Goal: Task Accomplishment & Management: Manage account settings

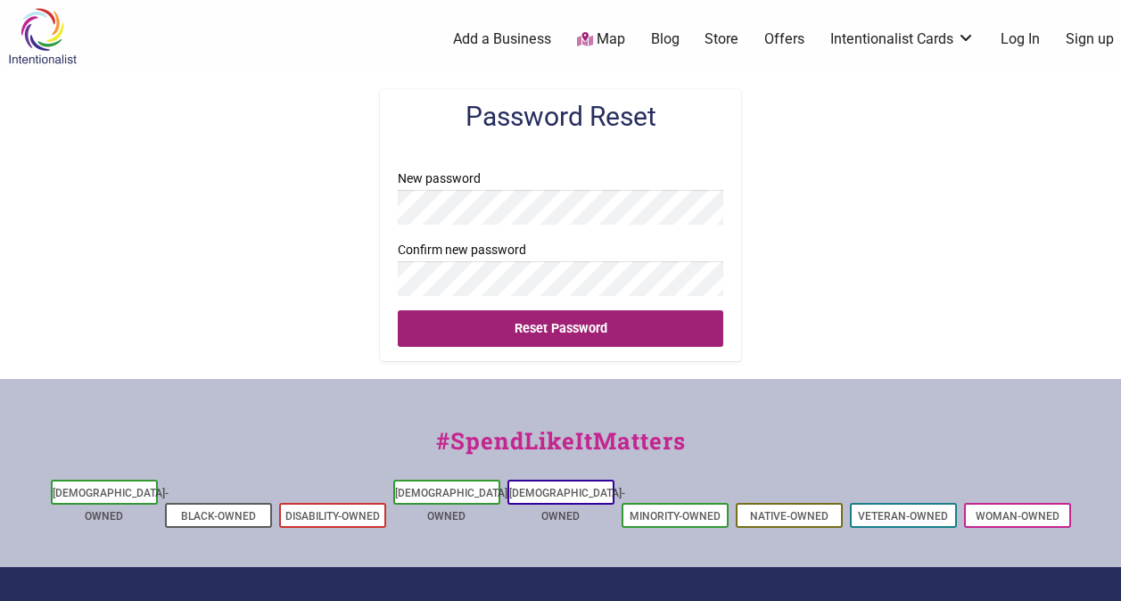
click at [531, 315] on input "Reset Password" at bounding box center [561, 328] width 326 height 37
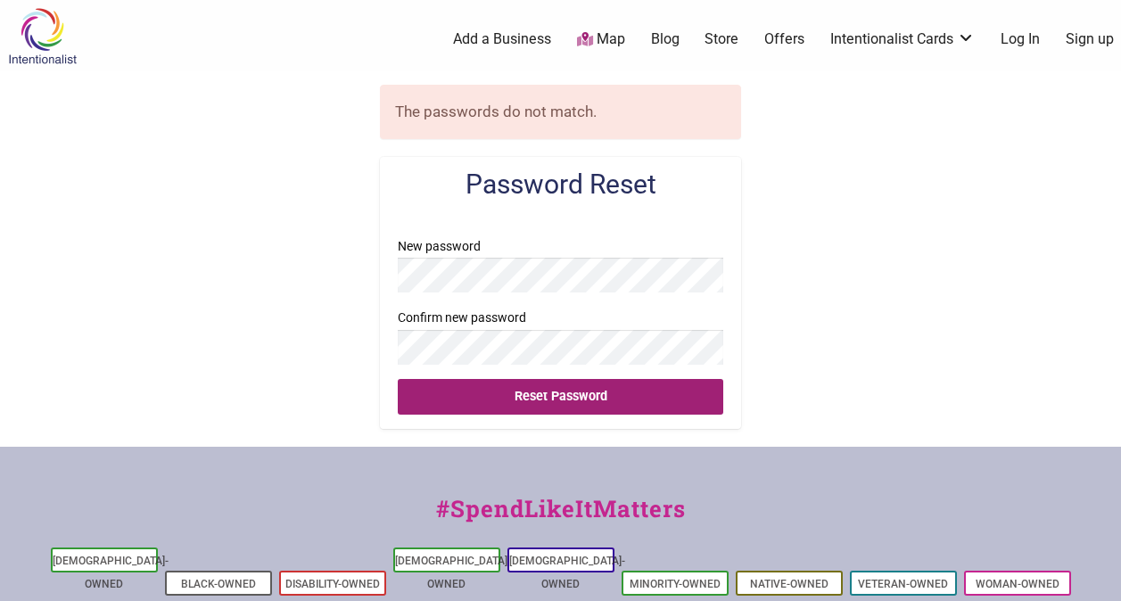
click at [564, 384] on input "Reset Password" at bounding box center [561, 397] width 326 height 37
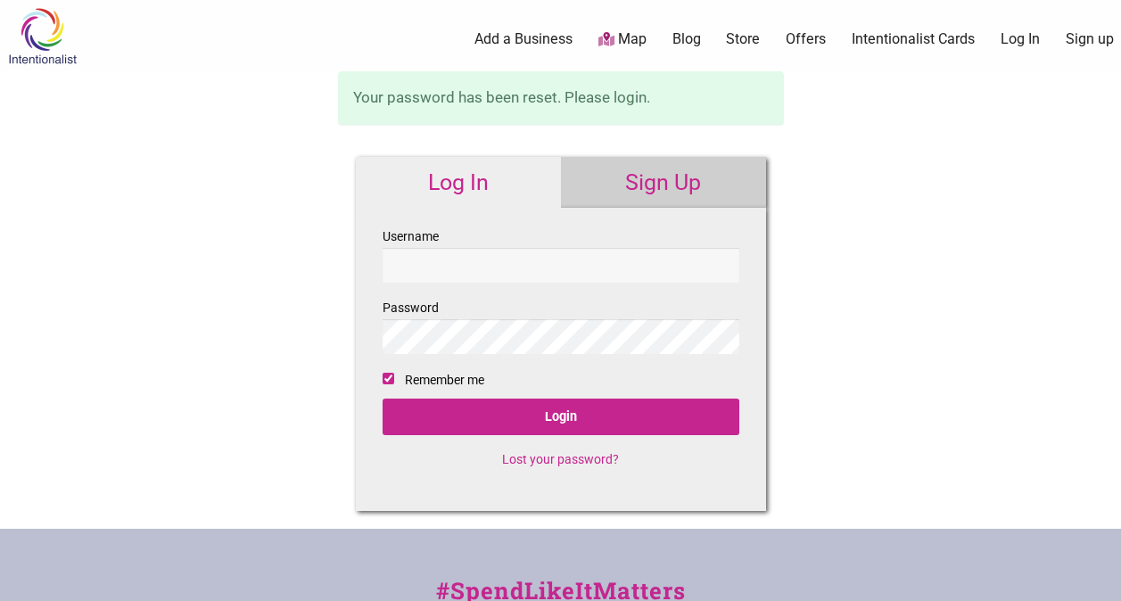
checkbox input "true"
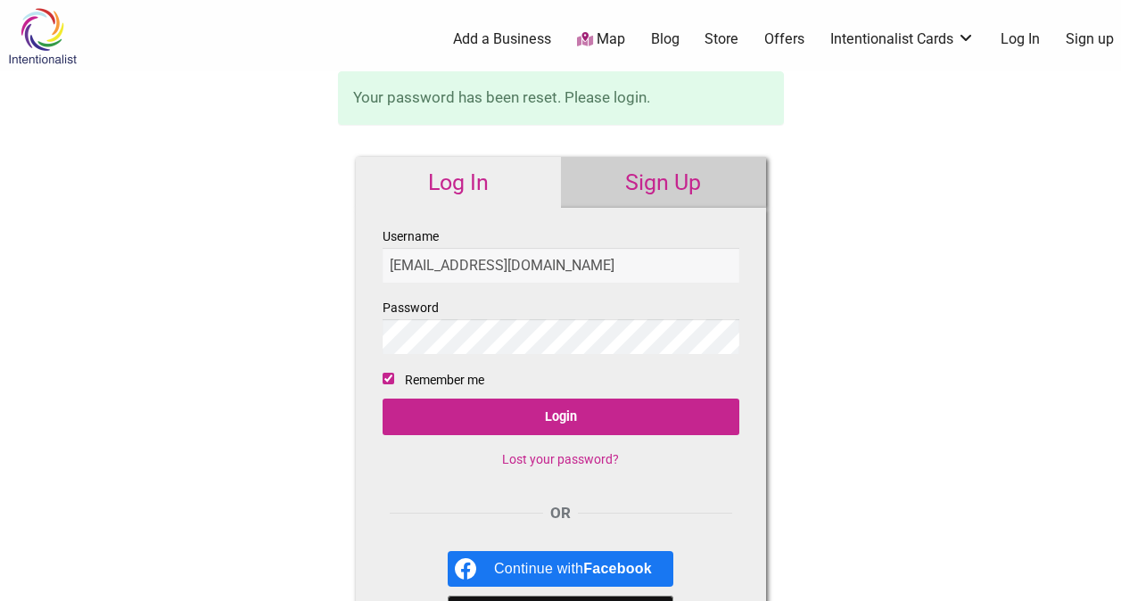
type input "support@queencareproducts.com"
click at [383, 399] on input "Login" at bounding box center [561, 417] width 357 height 37
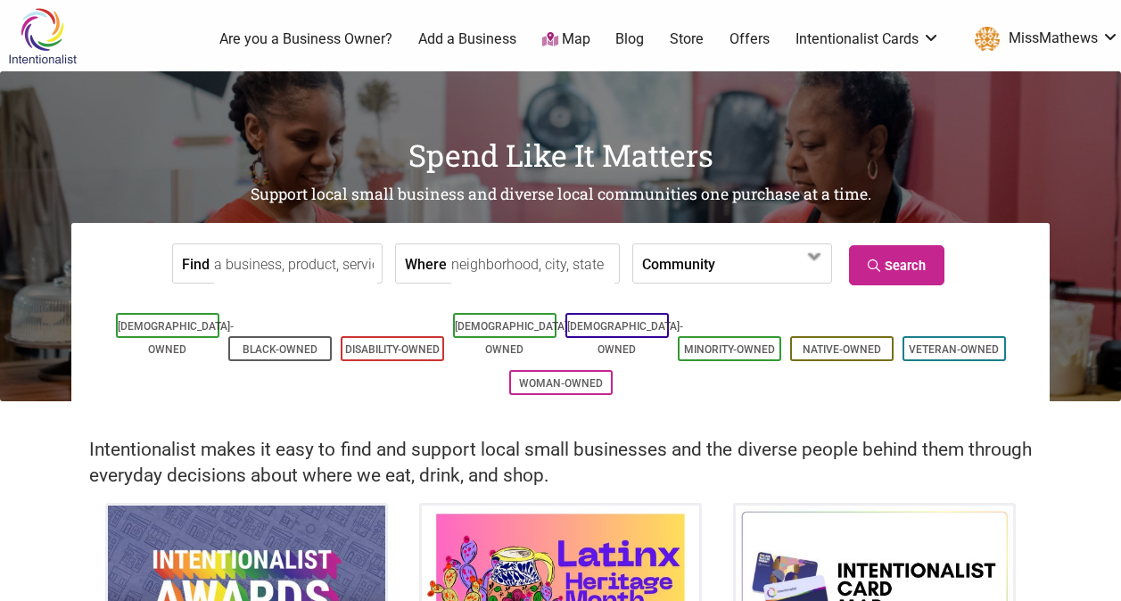
click at [51, 348] on div "Spend Like It Matters Support local small business and diverse local communitie…" at bounding box center [560, 236] width 1121 height 330
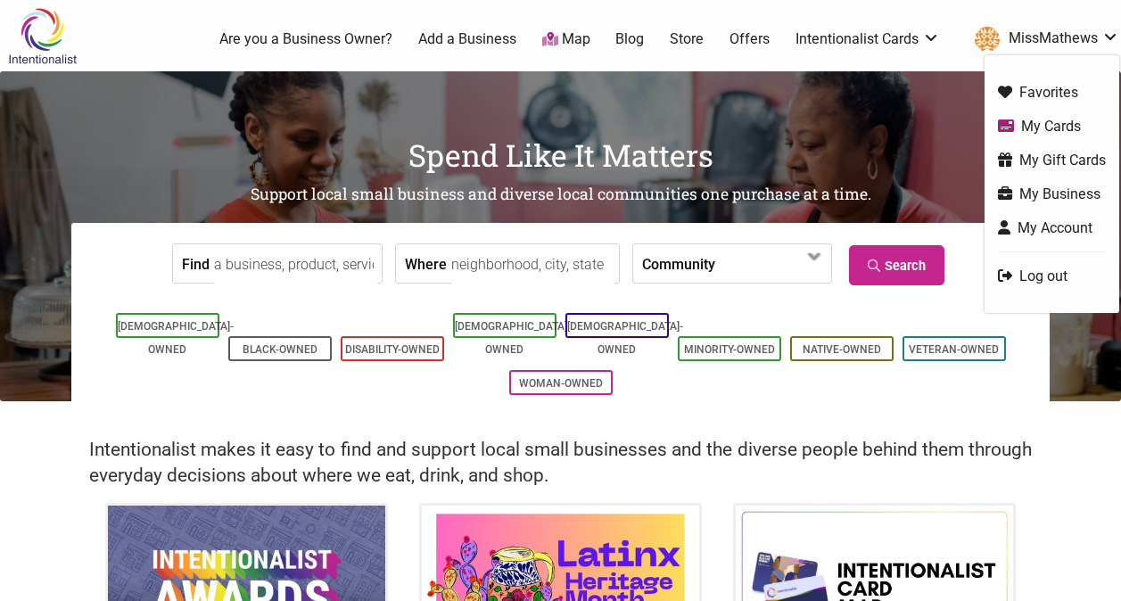
click at [1041, 191] on link "My Business" at bounding box center [1052, 194] width 108 height 21
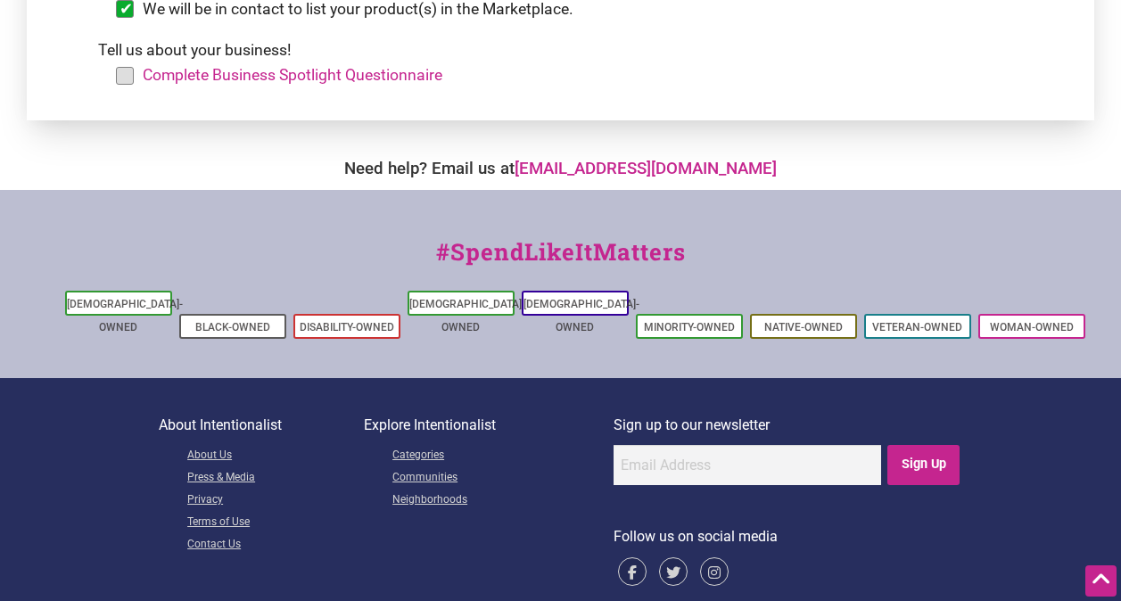
scroll to position [759, 0]
